Goal: Task Accomplishment & Management: Use online tool/utility

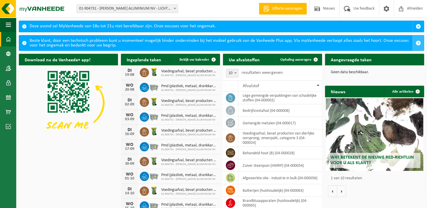
click at [420, 42] on span "button" at bounding box center [418, 42] width 5 height 5
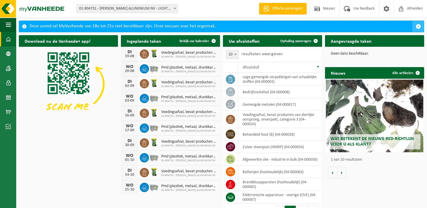
click at [420, 24] on span "button" at bounding box center [418, 26] width 5 height 5
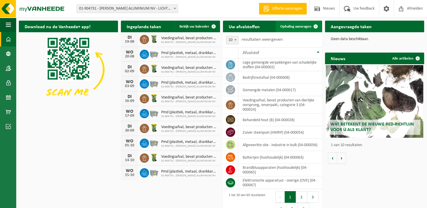
click at [297, 26] on span "Ophaling aanvragen" at bounding box center [296, 27] width 31 height 4
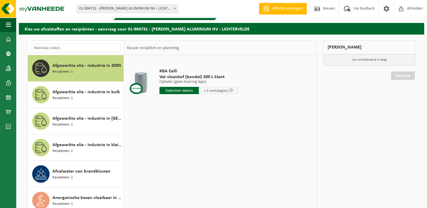
scroll to position [14, 0]
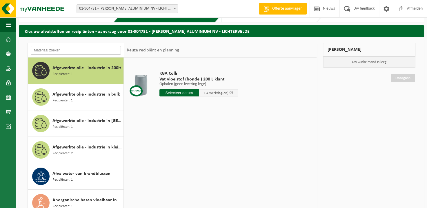
click at [53, 49] on input "text" at bounding box center [76, 50] width 90 height 9
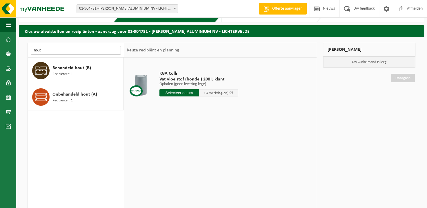
type input "hout"
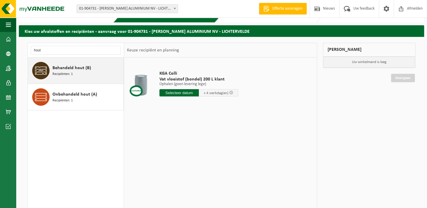
click at [76, 75] on div "Behandeld hout (B) Recipiënten: 1" at bounding box center [88, 70] width 70 height 17
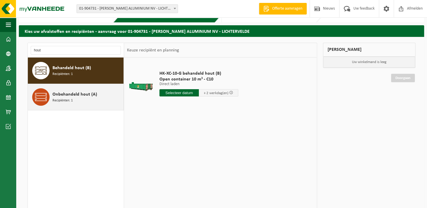
click at [82, 98] on div "Onbehandeld hout (A) Recipiënten: 1" at bounding box center [88, 96] width 70 height 17
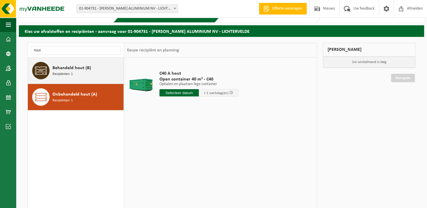
click at [82, 76] on div "Behandeld hout (B) Recipiënten: 1" at bounding box center [88, 70] width 70 height 17
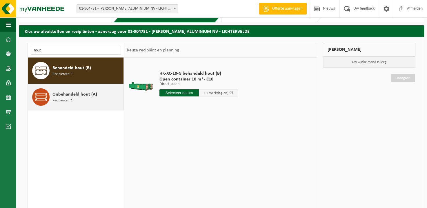
click at [78, 98] on div "Onbehandeld hout (A) Recipiënten: 1" at bounding box center [88, 96] width 70 height 17
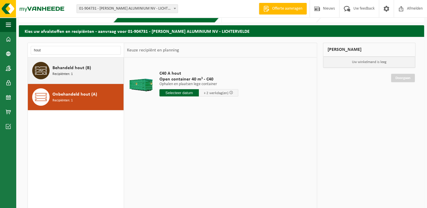
click at [82, 71] on div "Behandeld hout (B) Recipiënten: 1" at bounding box center [88, 70] width 70 height 17
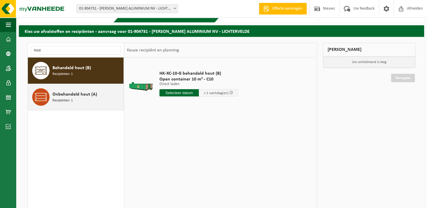
click at [80, 105] on div "Onbehandeld hout (A) Recipiënten: 1" at bounding box center [76, 97] width 96 height 26
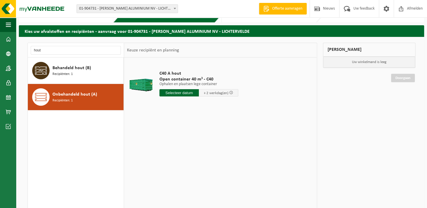
click at [180, 92] on input "text" at bounding box center [179, 92] width 39 height 7
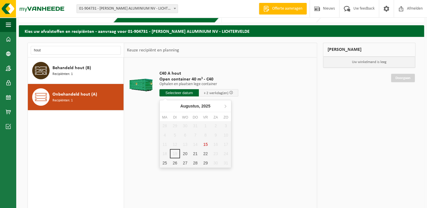
click at [174, 155] on div "28 29 30 31 1 2 3 4 5 6 7 8 9 10 11 12 13 14 15 16 17 18 19 20 21 22 23 24 25 2…" at bounding box center [195, 144] width 71 height 46
click at [185, 153] on div "20" at bounding box center [185, 153] width 10 height 9
type input "Van 2025-08-20"
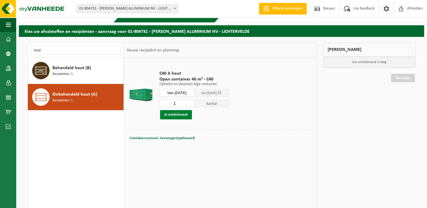
click at [186, 114] on button "In winkelmand" at bounding box center [176, 114] width 32 height 9
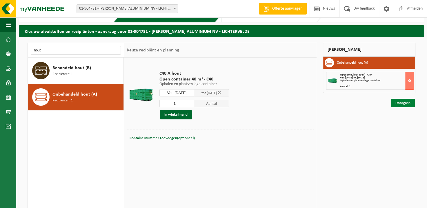
click at [406, 100] on link "Doorgaan" at bounding box center [403, 103] width 24 height 8
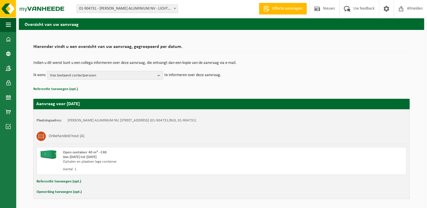
scroll to position [41, 0]
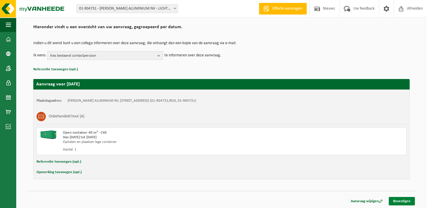
click at [408, 199] on link "Bevestigen" at bounding box center [402, 201] width 26 height 8
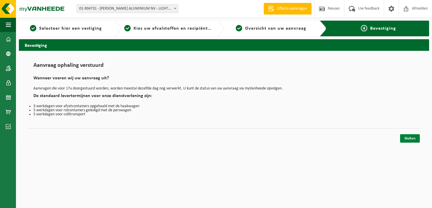
click at [413, 138] on link "Sluiten" at bounding box center [410, 138] width 20 height 8
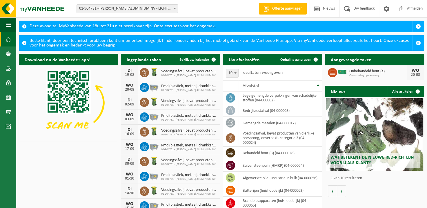
click at [361, 71] on span "Onbehandeld hout (a)" at bounding box center [378, 71] width 57 height 5
click at [418, 41] on span "button" at bounding box center [418, 42] width 5 height 5
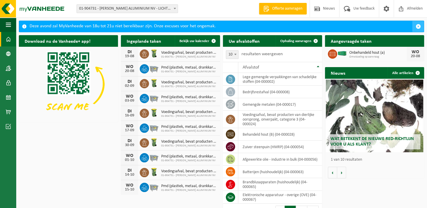
click at [420, 27] on span "button" at bounding box center [418, 26] width 5 height 5
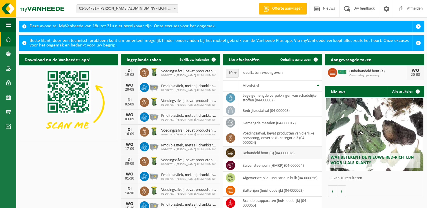
click at [273, 153] on td "behandeld hout (B) (04-000028)" at bounding box center [281, 153] width 84 height 12
click at [257, 154] on td "behandeld hout (B) (04-000028)" at bounding box center [281, 153] width 84 height 12
click at [420, 41] on span "button" at bounding box center [418, 42] width 5 height 5
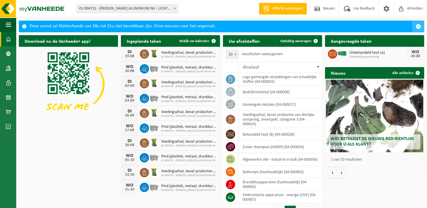
click at [420, 25] on span "button" at bounding box center [418, 26] width 5 height 5
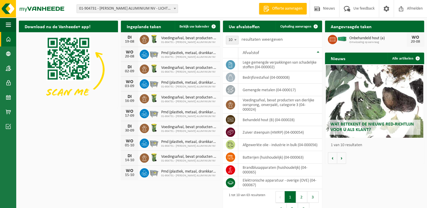
click at [357, 36] on span "Onbehandeld hout (a)" at bounding box center [378, 38] width 57 height 5
click at [384, 38] on span "Onbehandeld hout (a)" at bounding box center [378, 38] width 57 height 5
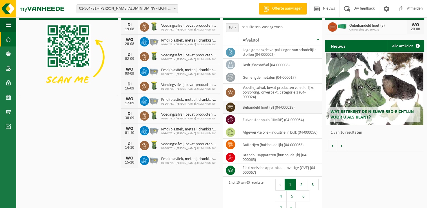
scroll to position [23, 0]
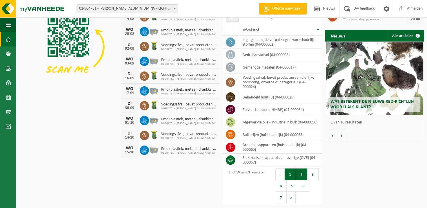
click at [302, 174] on button "2" at bounding box center [301, 174] width 11 height 12
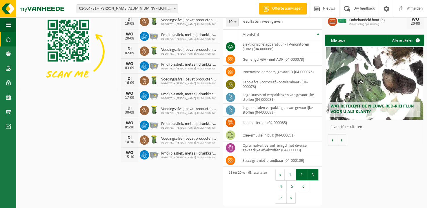
click at [311, 170] on button "3" at bounding box center [313, 175] width 11 height 12
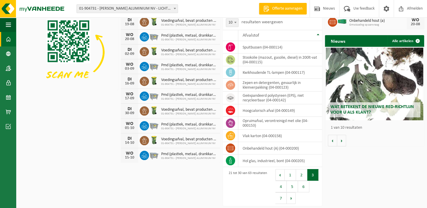
scroll to position [0, 0]
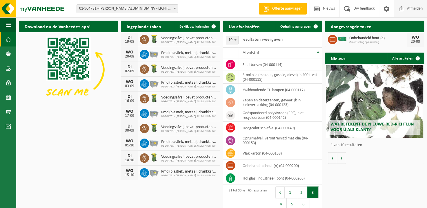
click at [411, 9] on span "Afmelden" at bounding box center [415, 8] width 19 height 17
